Goal: Task Accomplishment & Management: Manage account settings

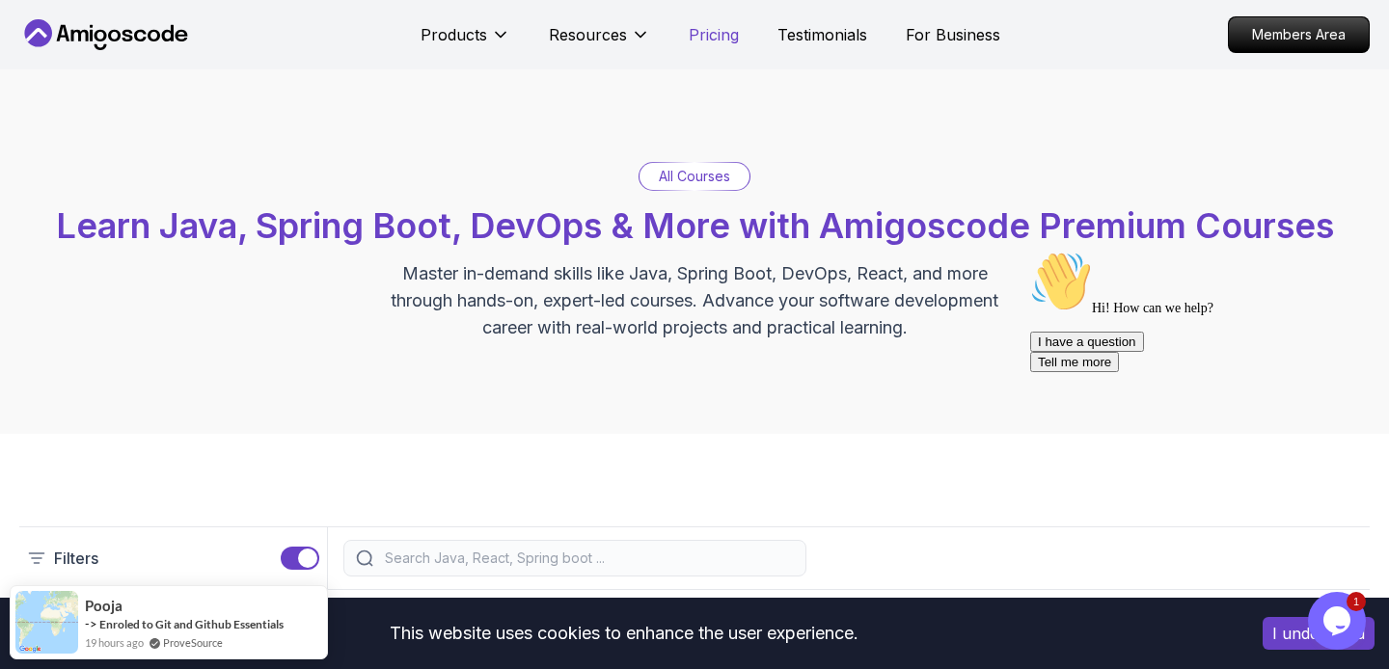
click at [707, 43] on p "Pricing" at bounding box center [714, 34] width 50 height 23
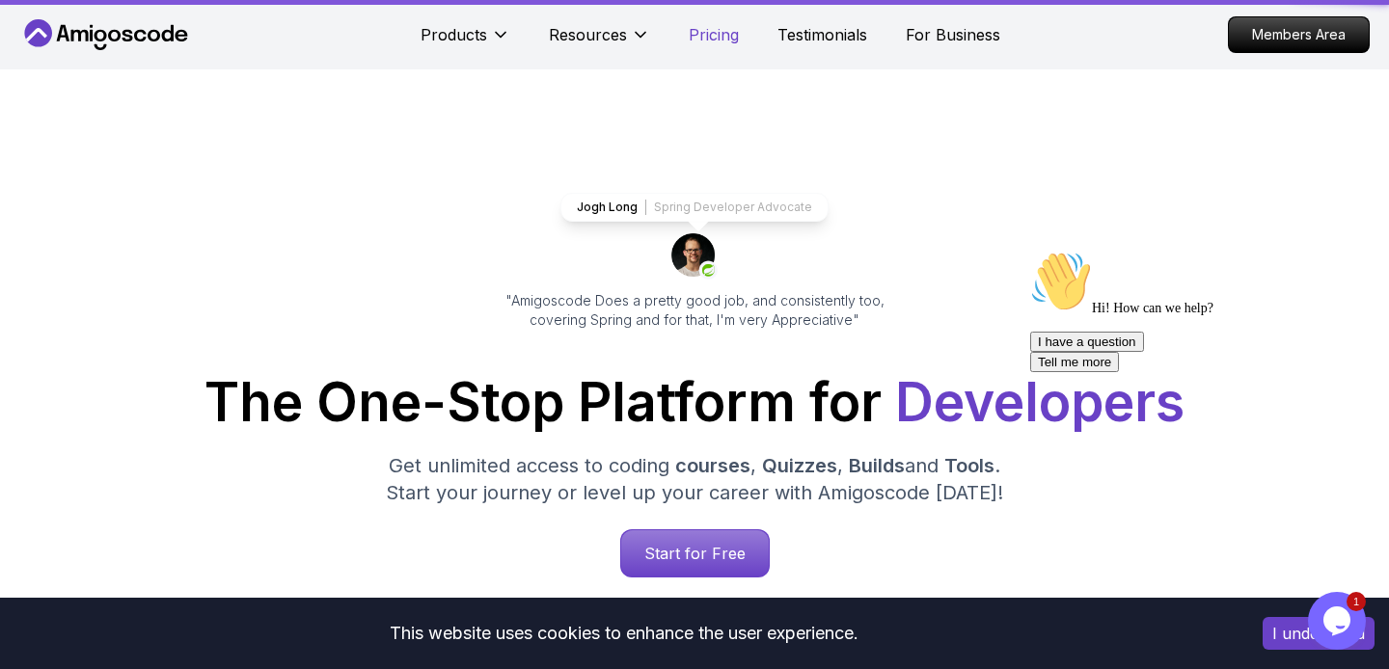
scroll to position [4165, 0]
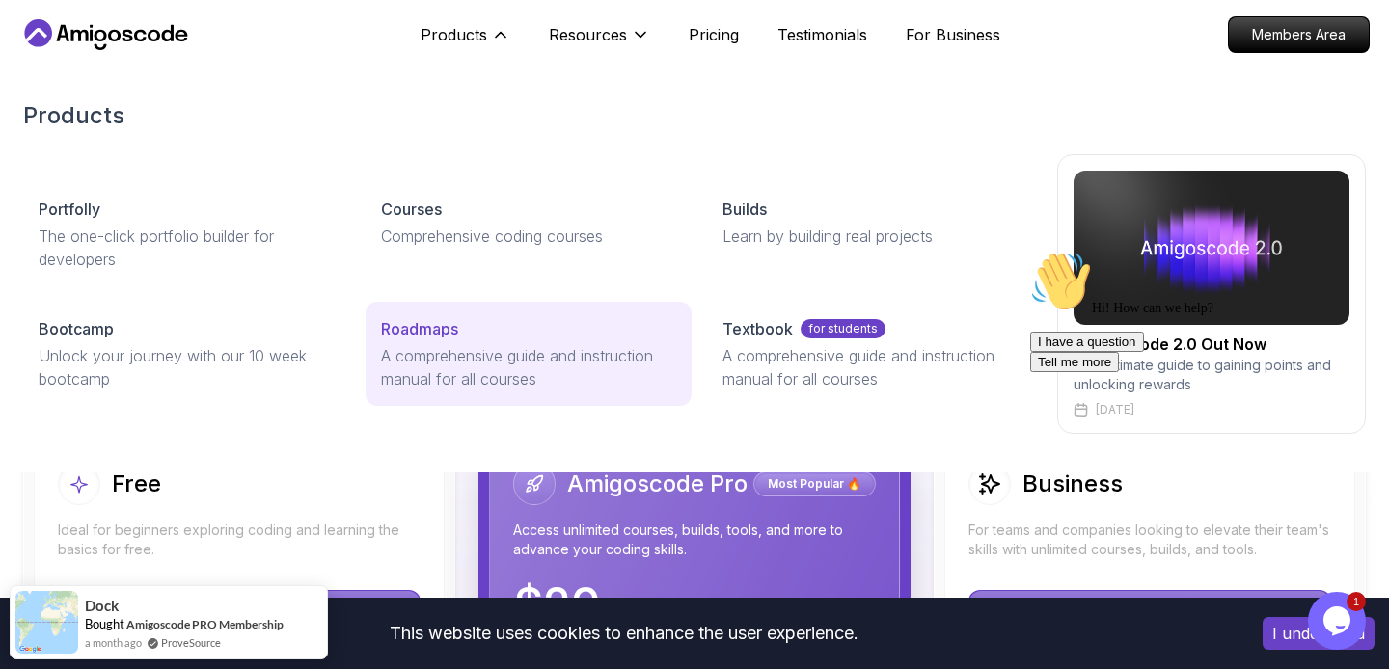
click at [442, 320] on p "Roadmaps" at bounding box center [419, 328] width 77 height 23
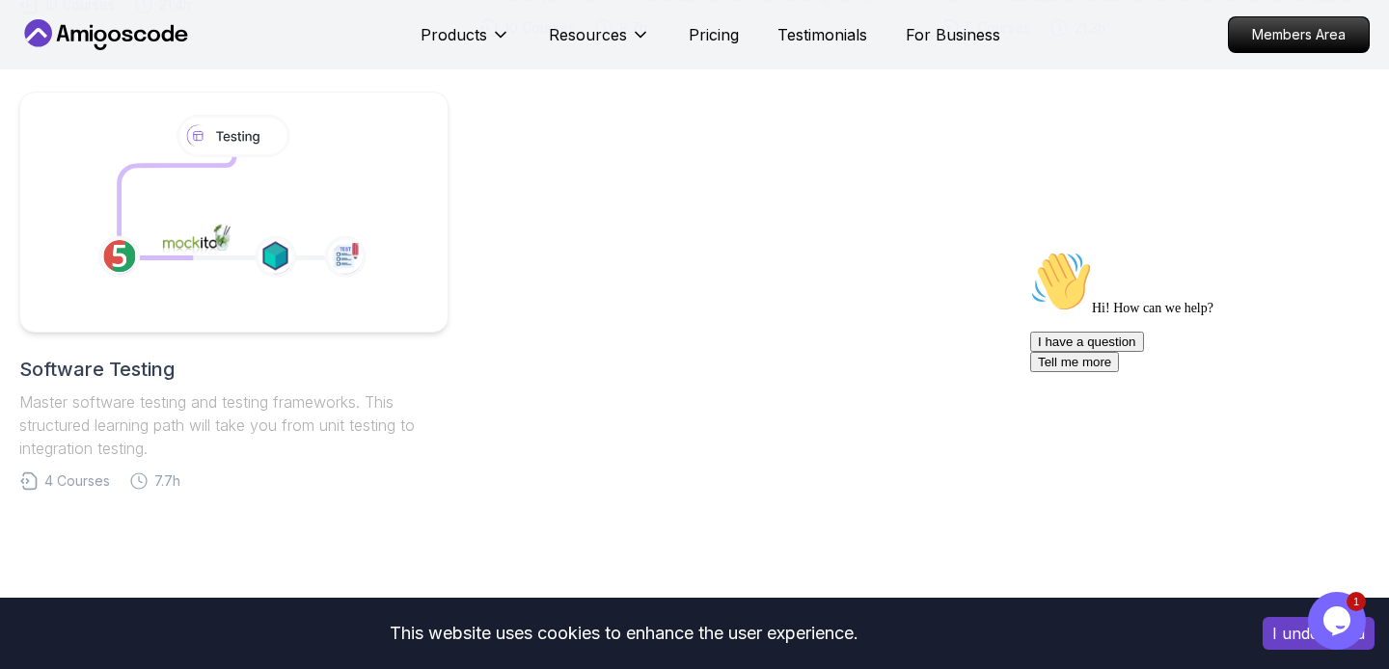
scroll to position [1343, 0]
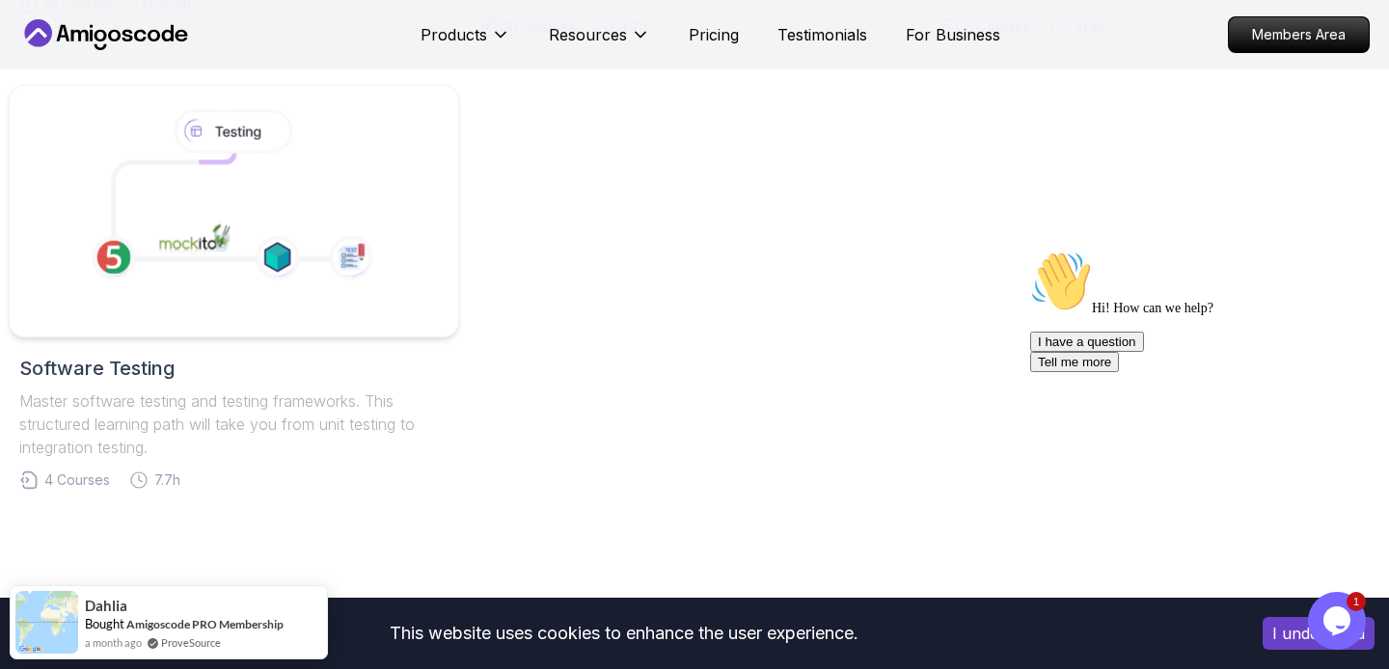
click at [396, 269] on icon at bounding box center [233, 201] width 330 height 199
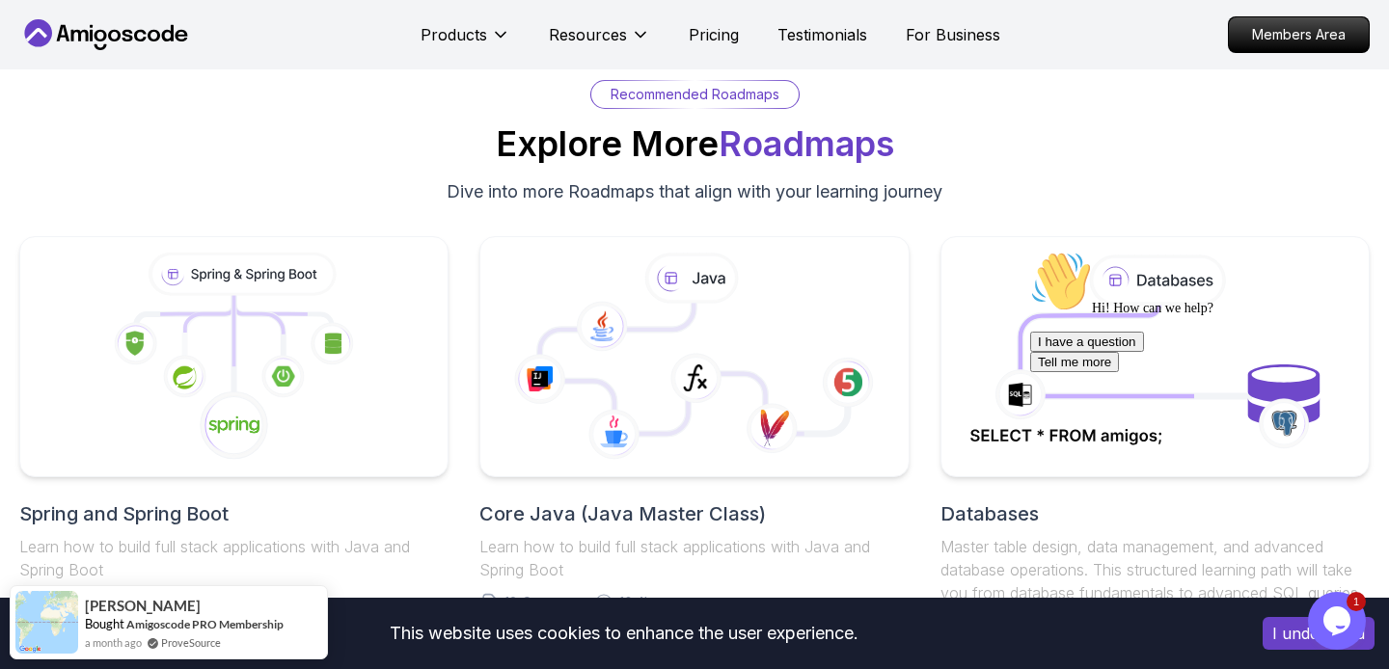
scroll to position [4218, 0]
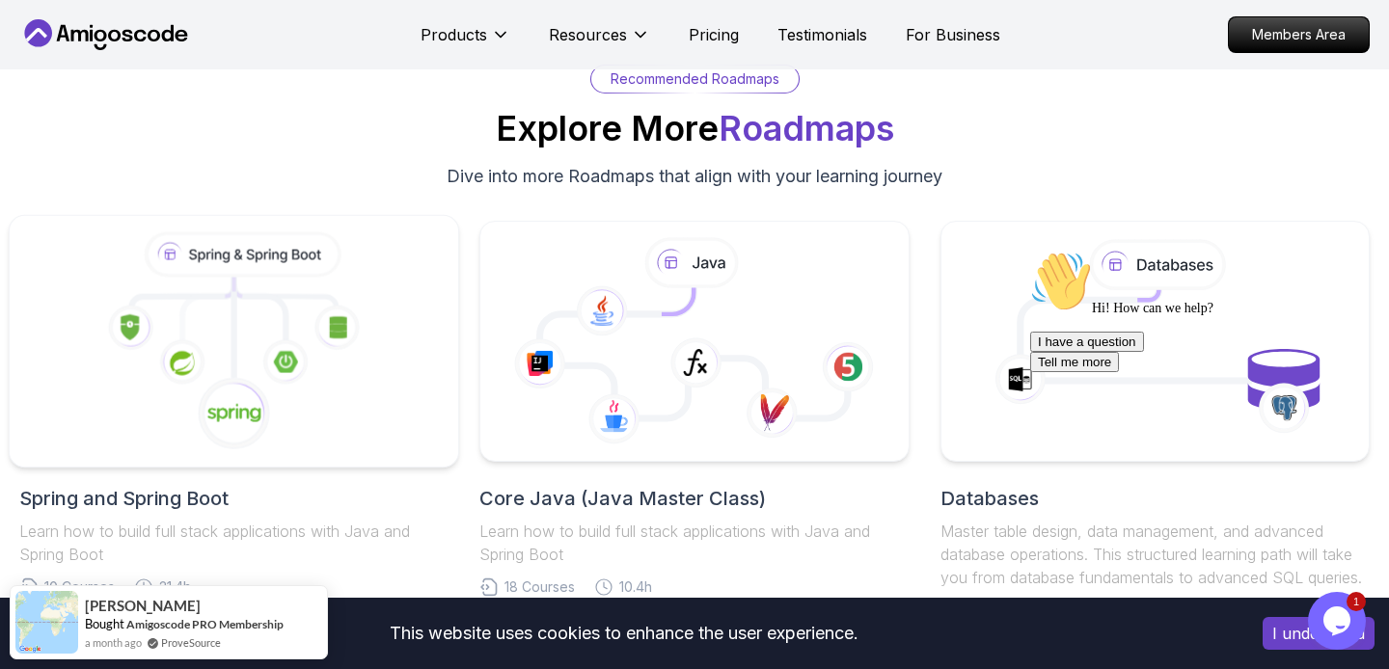
click at [262, 372] on icon at bounding box center [285, 362] width 47 height 47
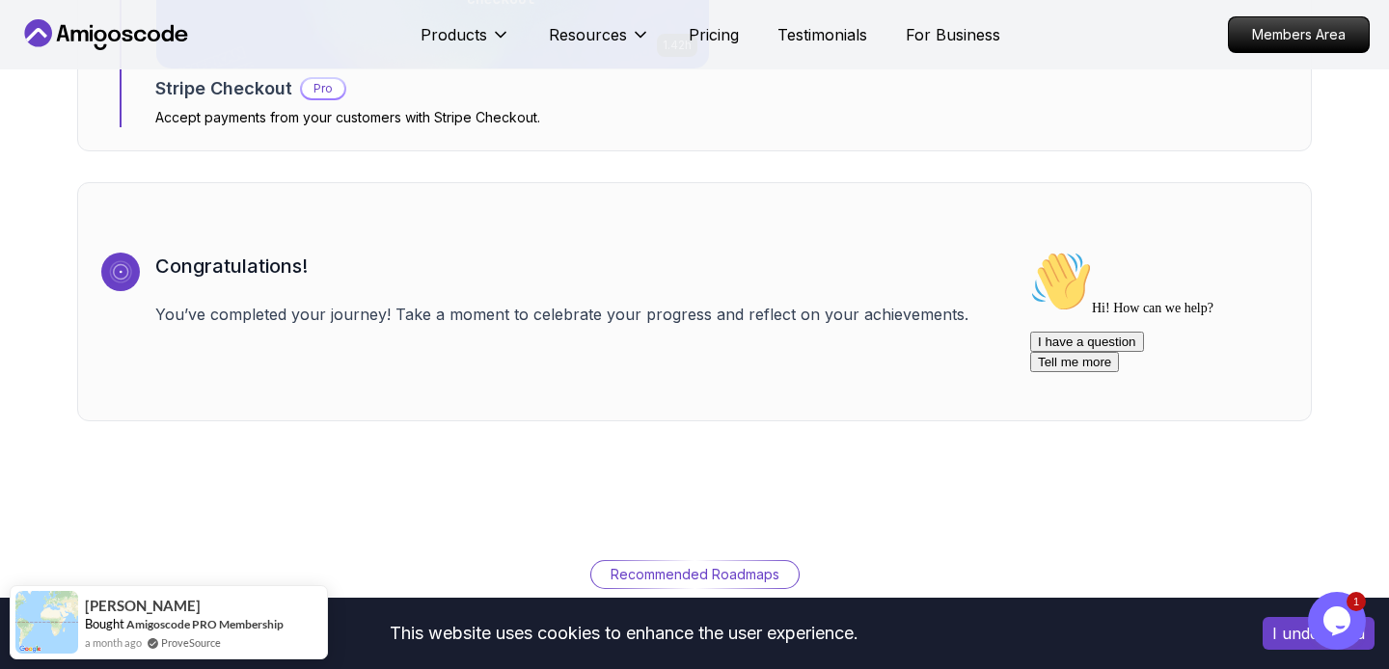
scroll to position [6513, 0]
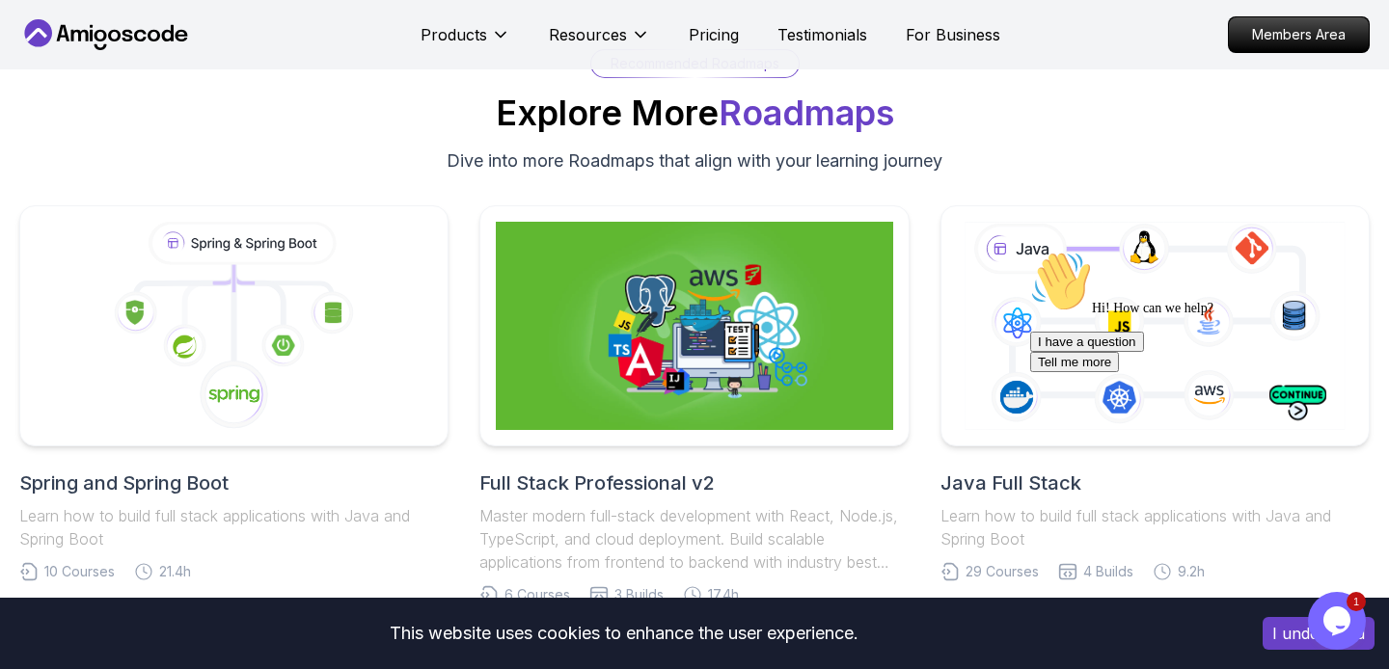
scroll to position [4218, 0]
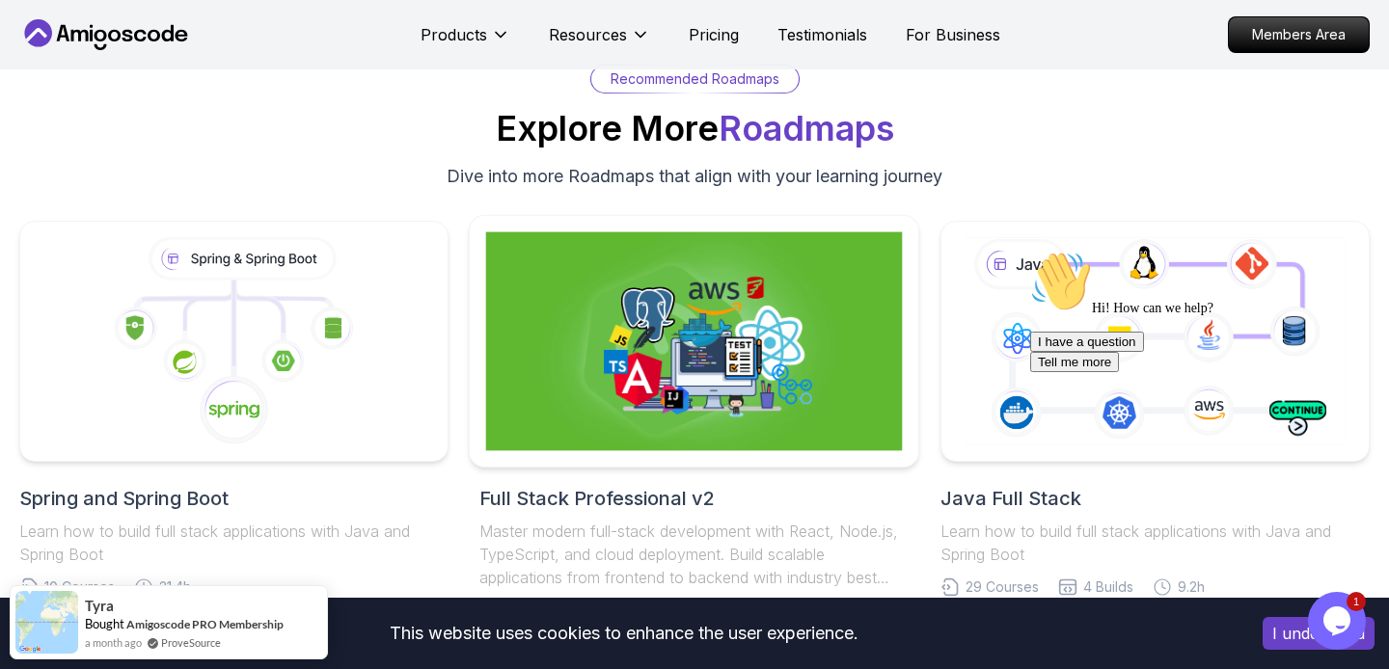
click at [806, 388] on img at bounding box center [694, 341] width 417 height 219
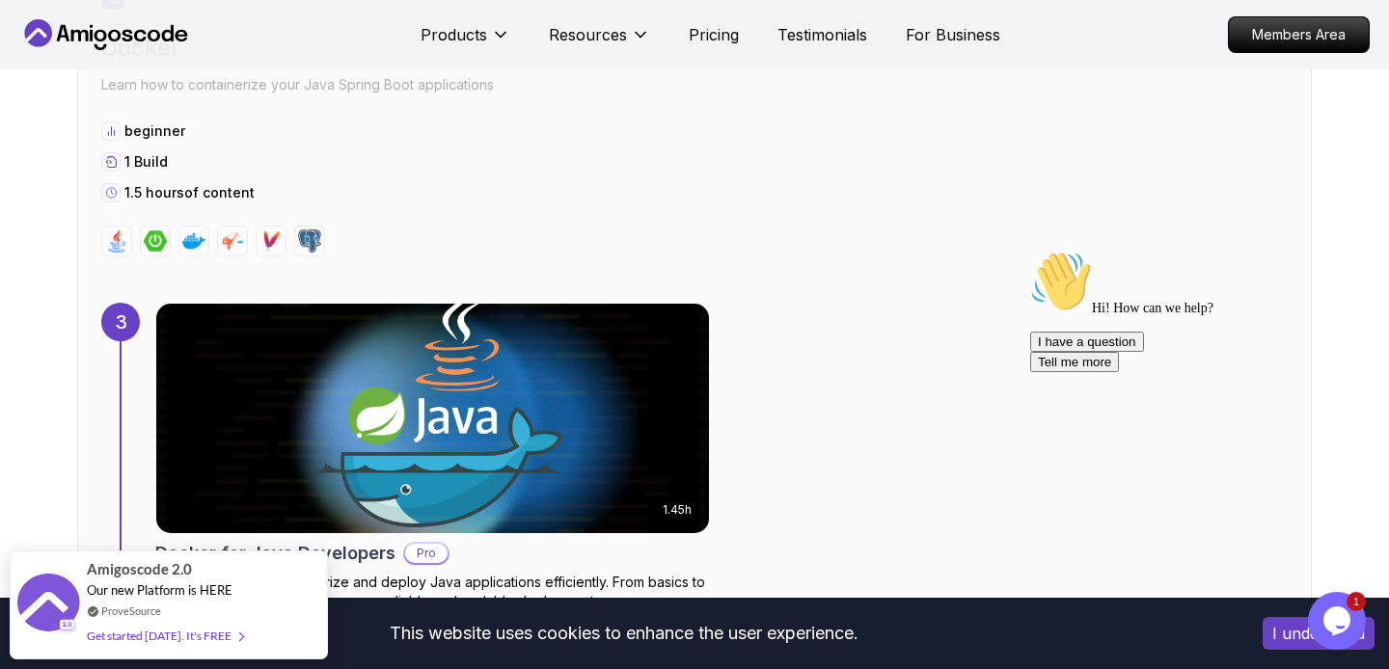
scroll to position [2544, 0]
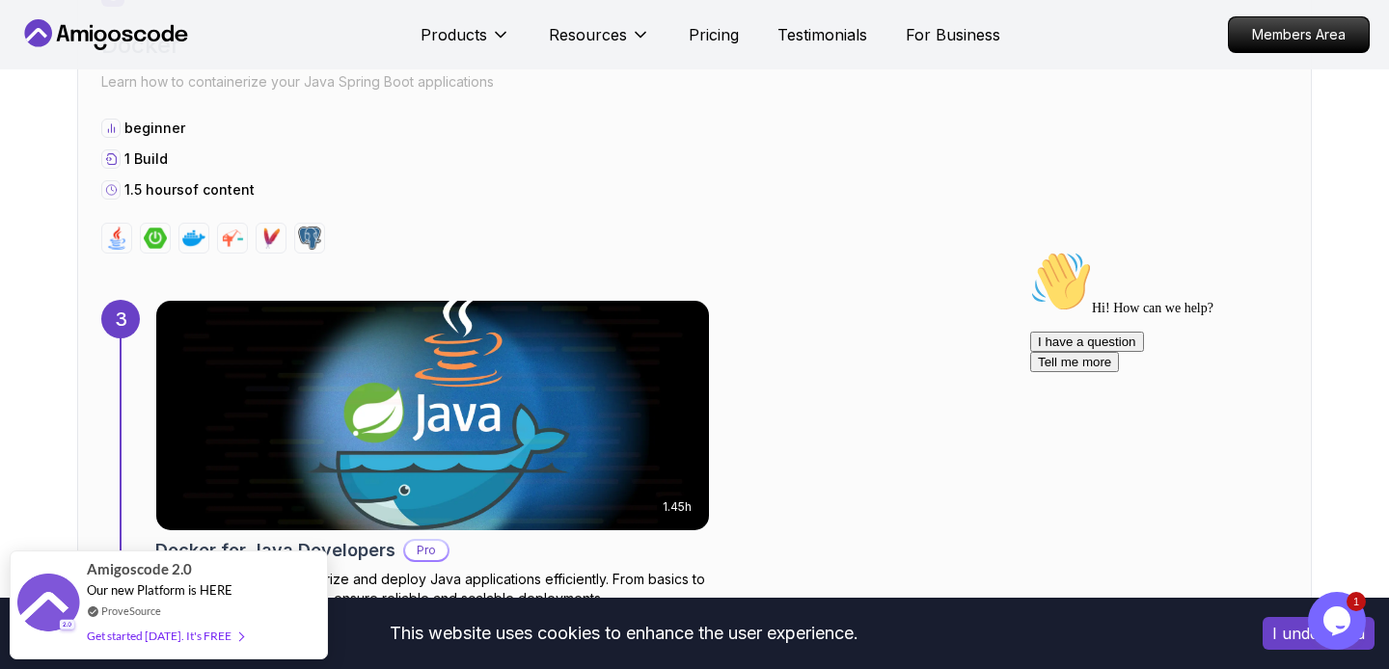
click at [558, 407] on img at bounding box center [433, 415] width 581 height 241
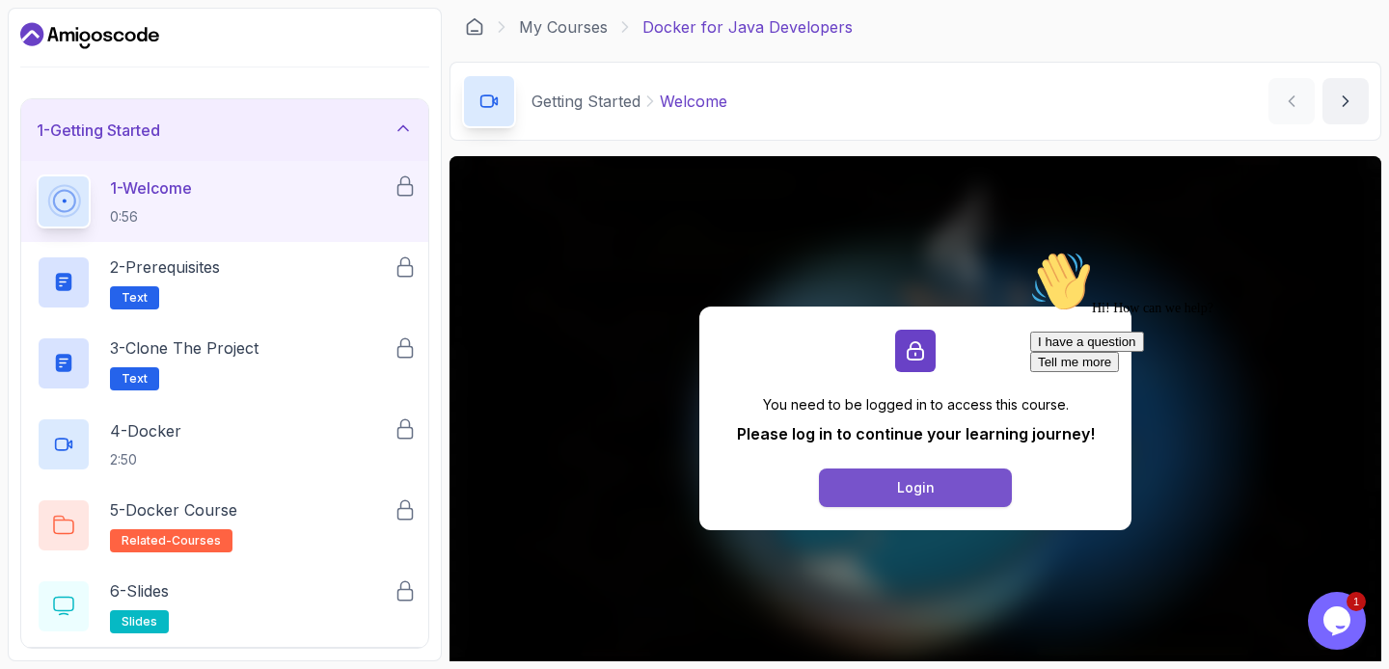
click at [927, 490] on div "Login" at bounding box center [916, 487] width 38 height 19
click at [214, 210] on div "1 - Welcome 0:56" at bounding box center [215, 202] width 357 height 54
click at [978, 497] on button "Login" at bounding box center [915, 488] width 193 height 39
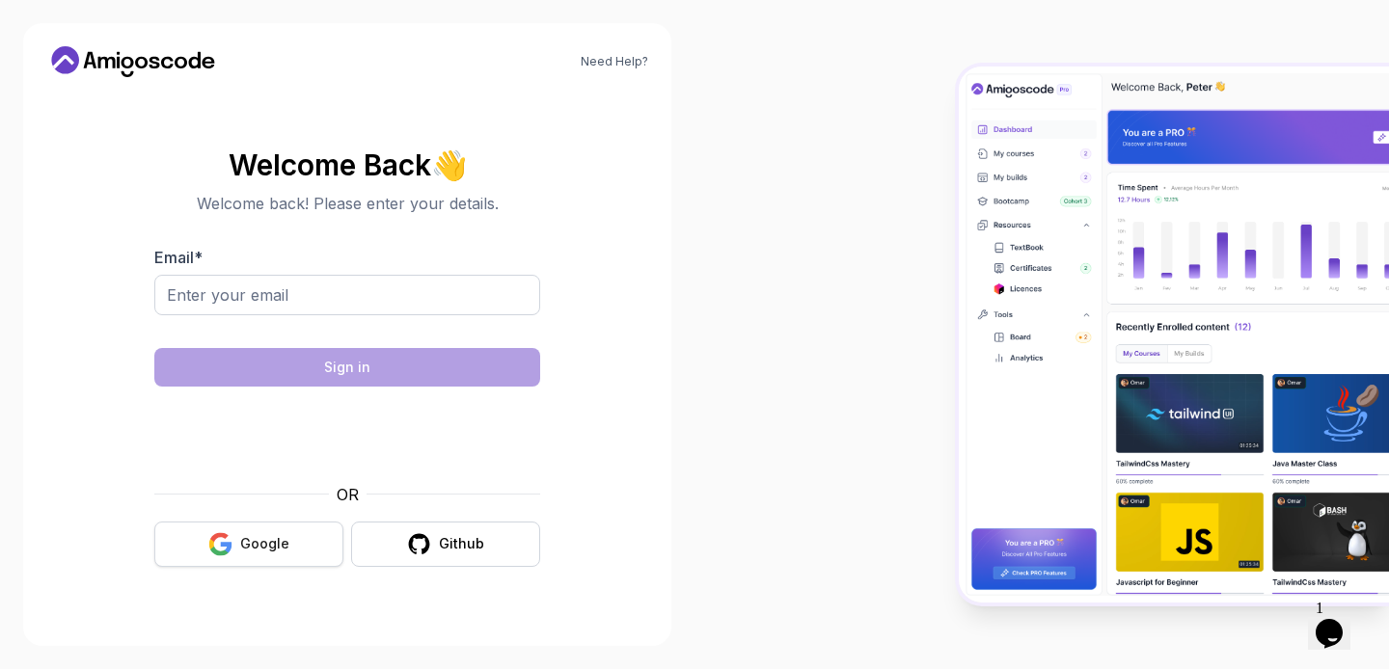
click at [274, 529] on button "Google" at bounding box center [248, 544] width 189 height 45
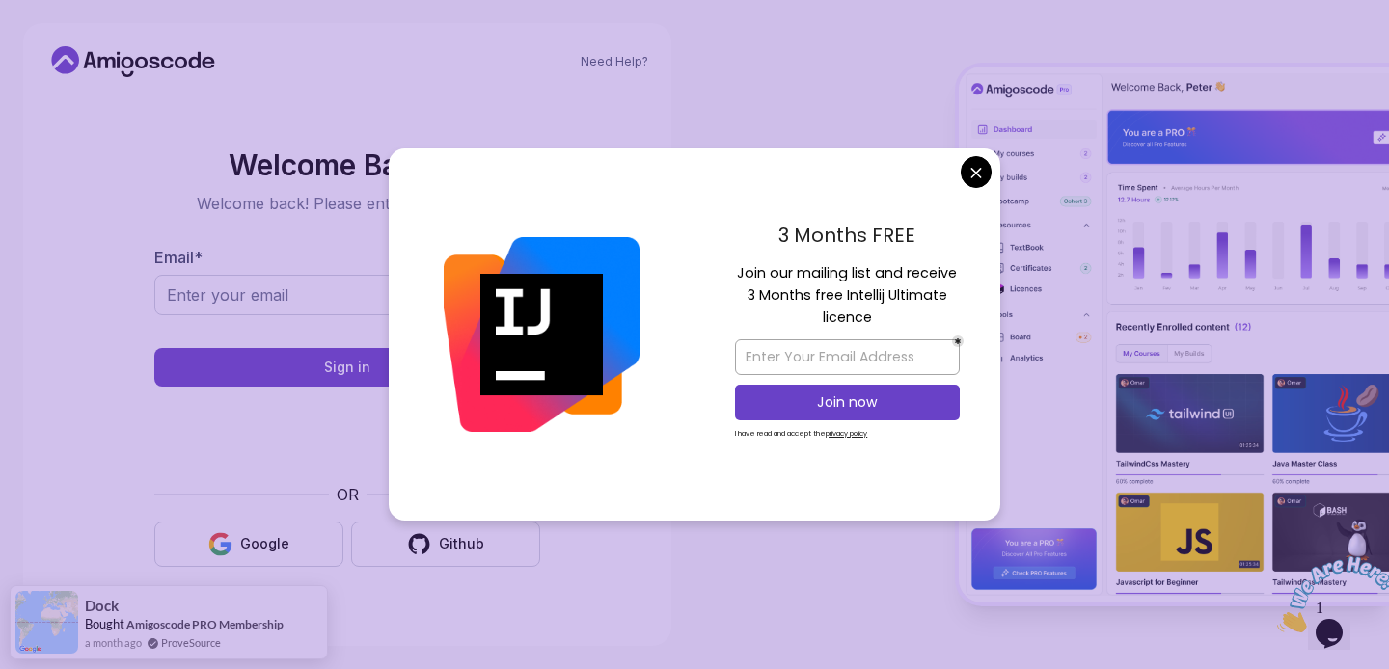
click at [979, 183] on body "Need Help? Welcome Back 👋 Welcome back! Please enter your details. Email * Sign…" at bounding box center [694, 334] width 1389 height 669
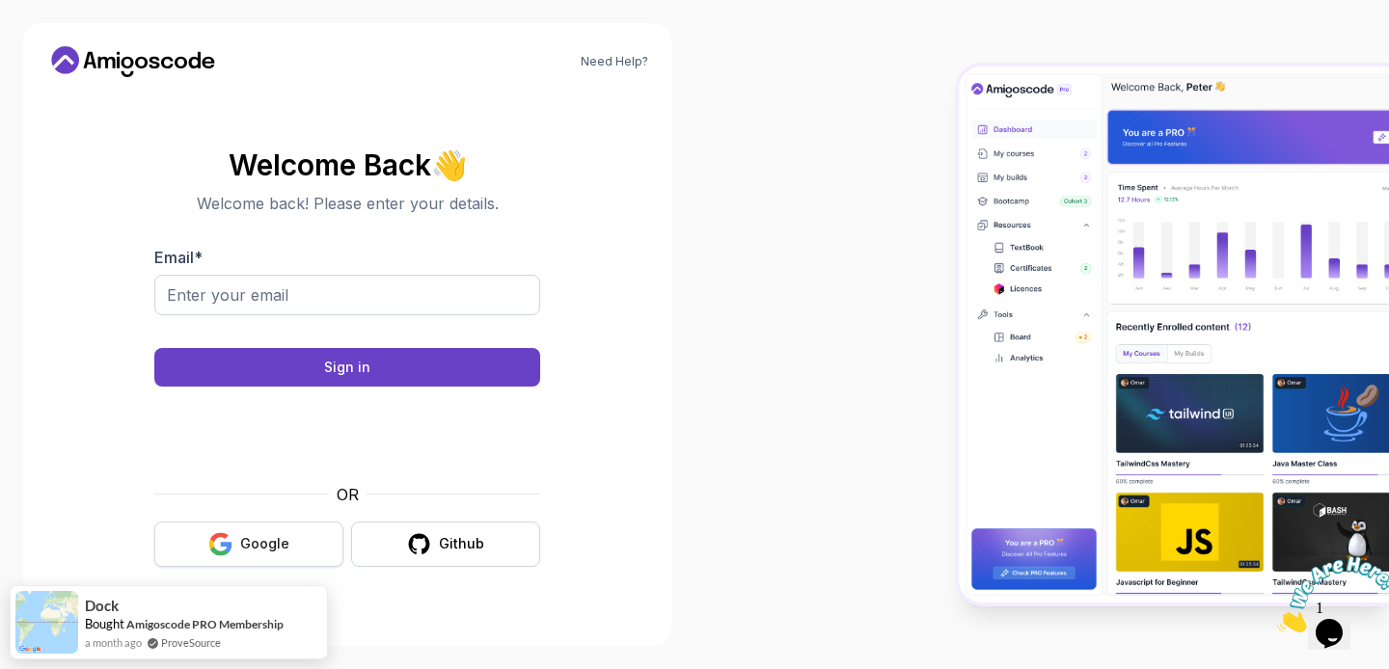
click at [268, 557] on button "Google" at bounding box center [248, 544] width 189 height 45
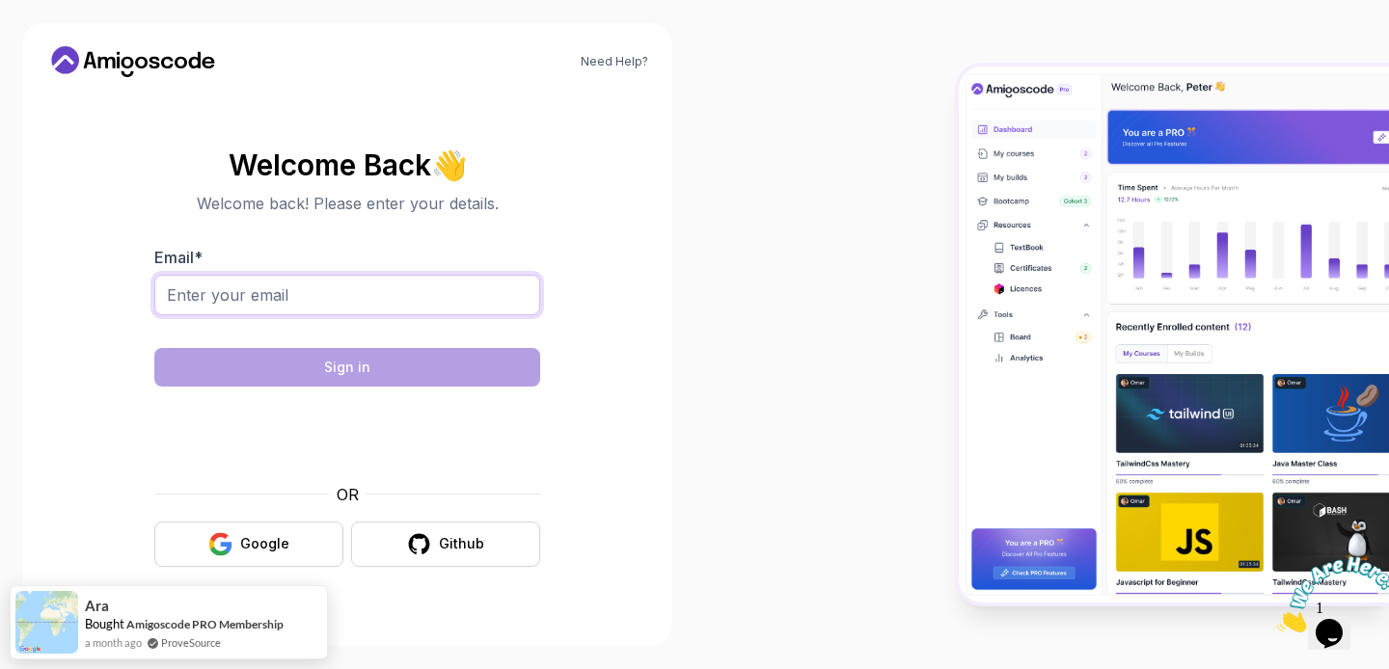
click at [221, 285] on input "Email *" at bounding box center [347, 295] width 386 height 41
type input "donghe92216@gmail.com"
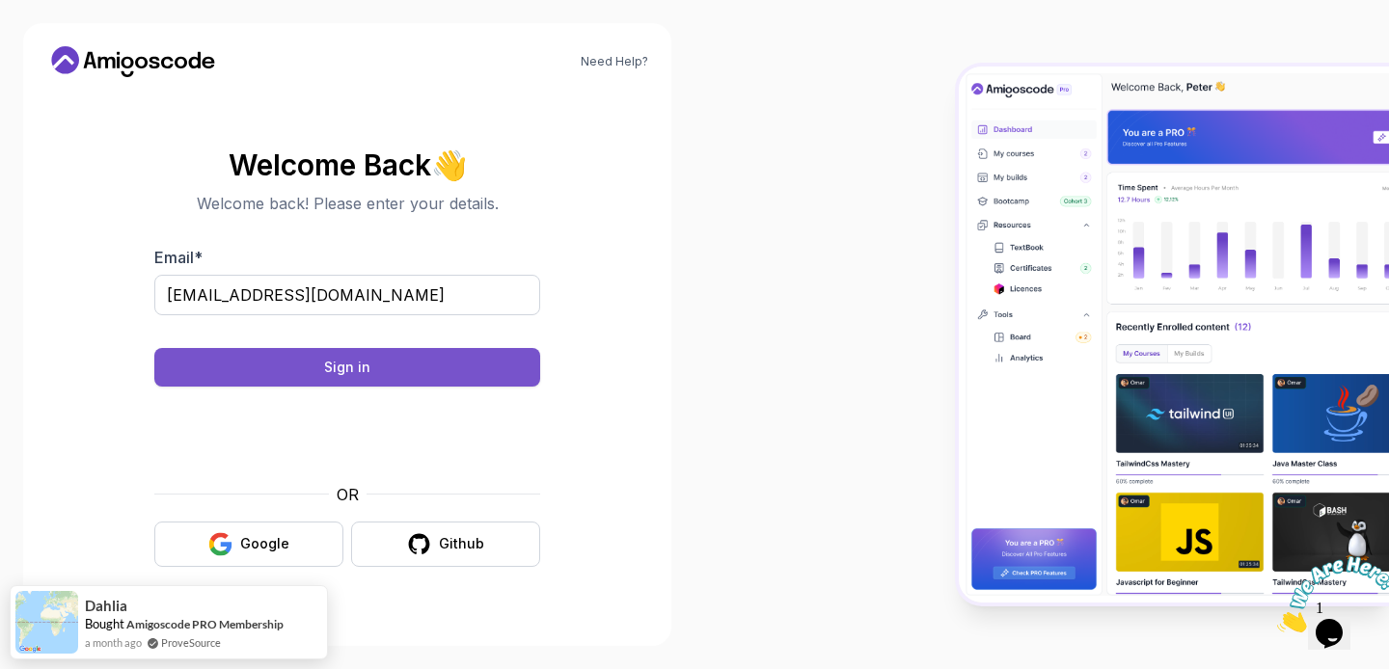
click at [453, 371] on button "Sign in" at bounding box center [347, 367] width 386 height 39
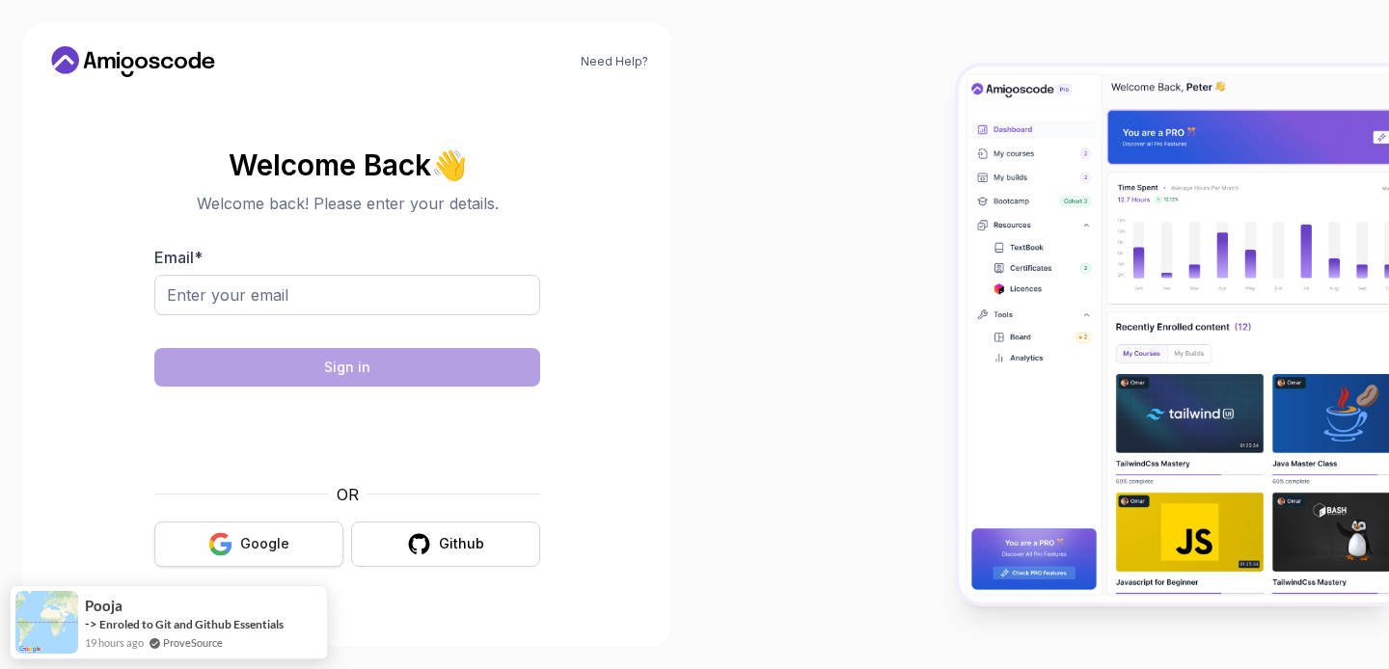
click at [244, 565] on button "Google" at bounding box center [248, 544] width 189 height 45
click at [376, 297] on input "Email *" at bounding box center [347, 295] width 386 height 41
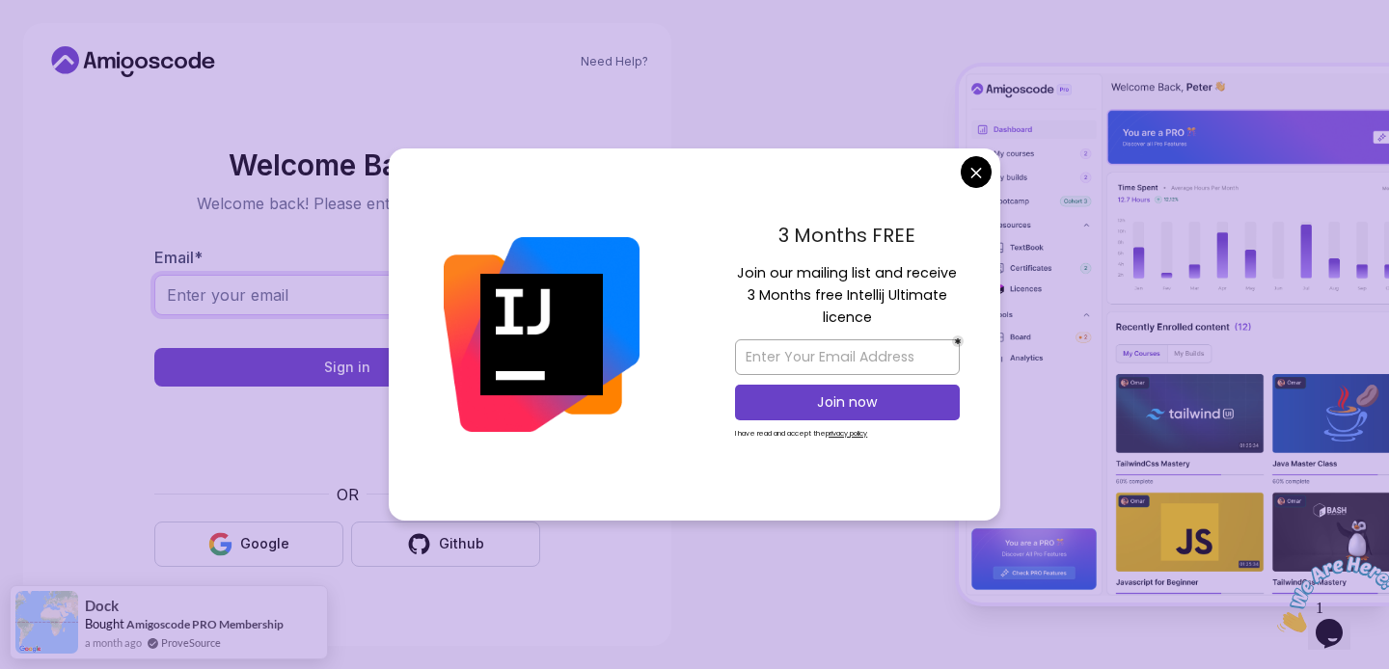
click at [363, 306] on input "Email *" at bounding box center [347, 295] width 386 height 41
click at [969, 185] on body "Need Help? Welcome Back 👋 Welcome back! Please enter your details. Email * Sign…" at bounding box center [694, 334] width 1389 height 669
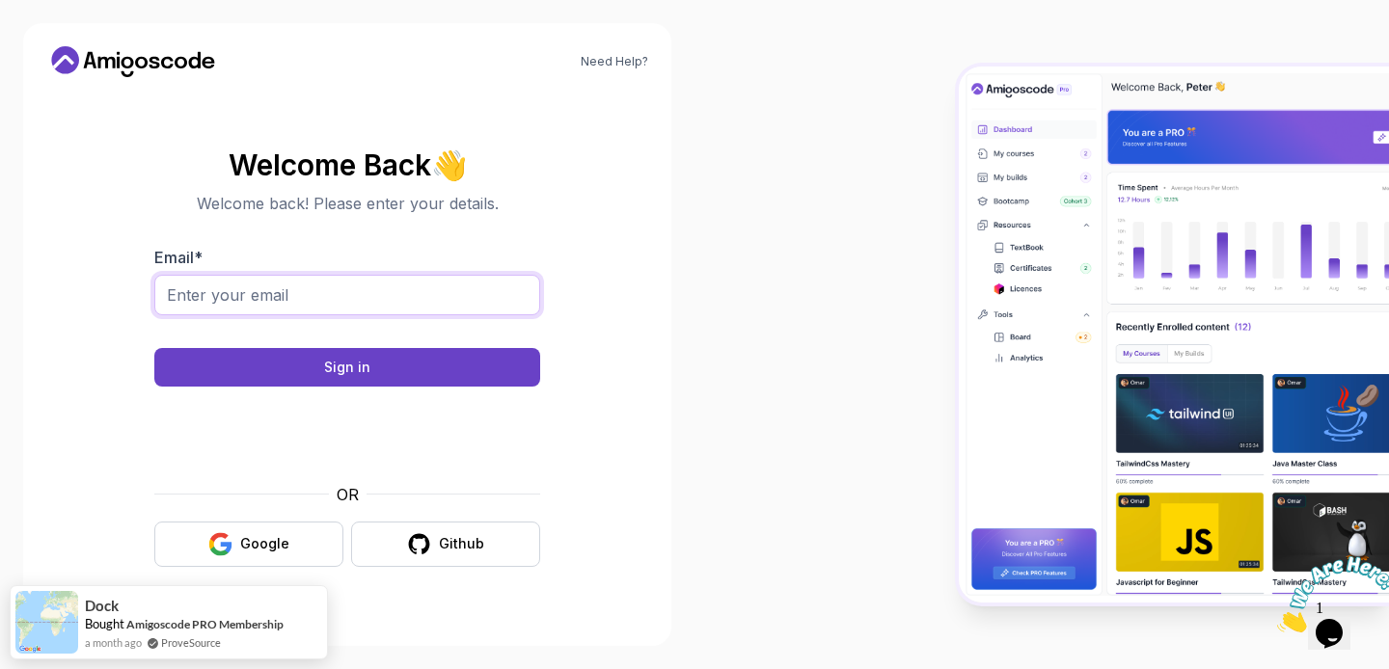
click at [395, 297] on input "Email *" at bounding box center [347, 295] width 386 height 41
type input "m"
type input "め"
type input "m"
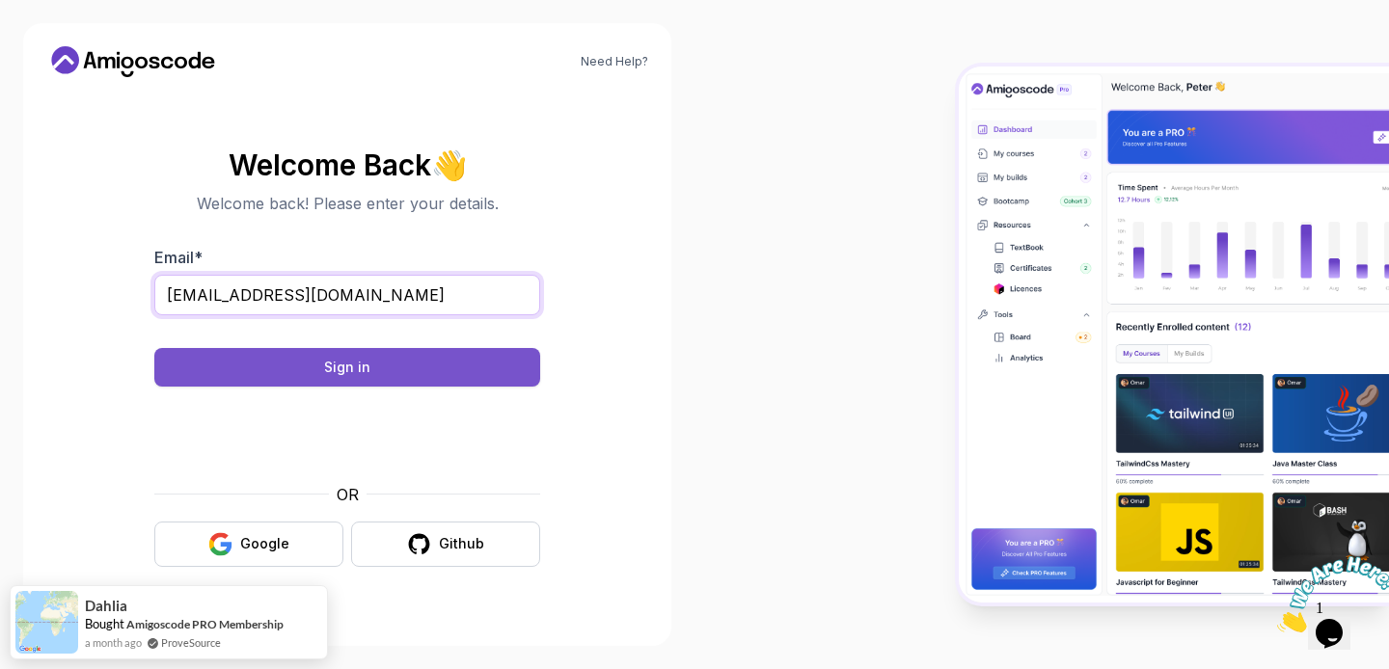
type input "[EMAIL_ADDRESS][DOMAIN_NAME]"
click at [425, 359] on button "Sign in" at bounding box center [347, 367] width 386 height 39
